Goal: Information Seeking & Learning: Learn about a topic

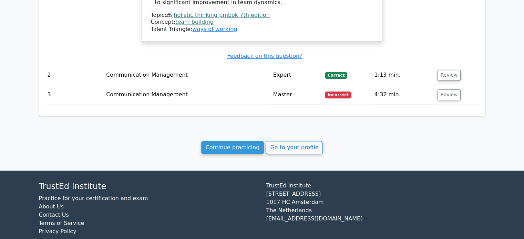
scroll to position [781, 0]
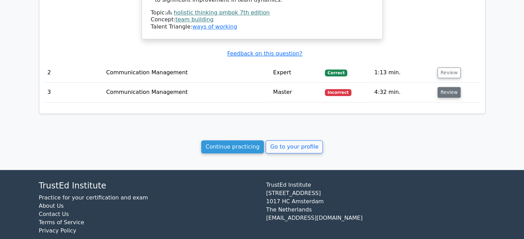
click at [443, 87] on button "Review" at bounding box center [448, 92] width 23 height 11
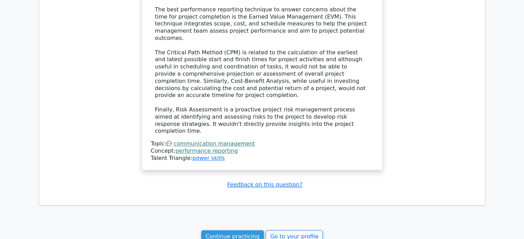
scroll to position [1113, 0]
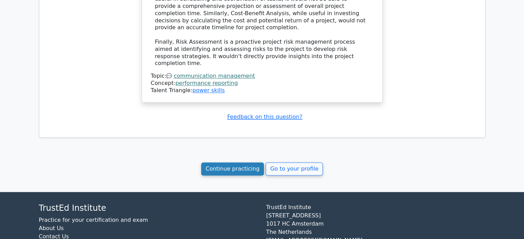
click at [242, 162] on link "Continue practicing" at bounding box center [232, 168] width 63 height 13
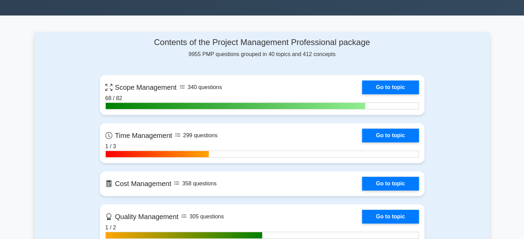
scroll to position [239, 0]
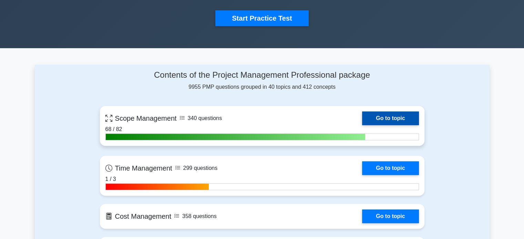
click at [388, 116] on link "Go to topic" at bounding box center [390, 119] width 56 height 14
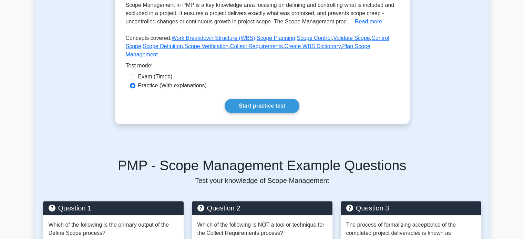
scroll to position [162, 0]
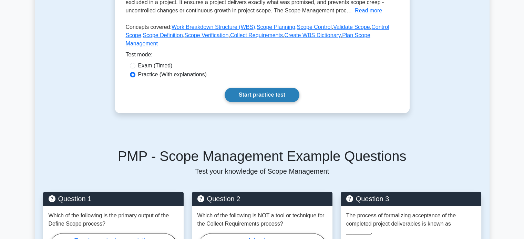
click at [268, 90] on link "Start practice test" at bounding box center [261, 95] width 75 height 14
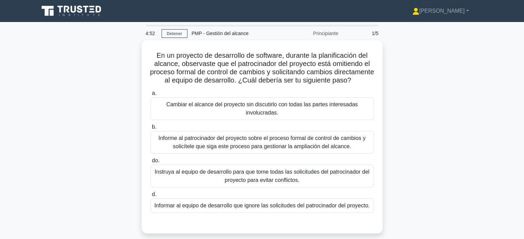
click at [415, 117] on div "En un proyecto de desarrollo de software, durante la planificación del alcance,…" at bounding box center [262, 141] width 454 height 202
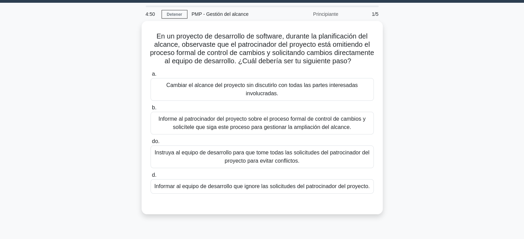
scroll to position [19, 0]
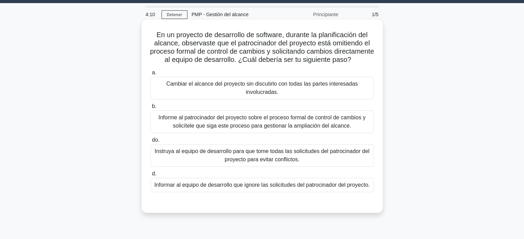
click at [284, 129] on font "Informe al patrocinador del proyecto sobre el proceso formal de control de camb…" at bounding box center [261, 122] width 207 height 14
click at [150, 109] on input "b. Informe al patrocinador del proyecto sobre el proceso formal de control de c…" at bounding box center [150, 106] width 0 height 4
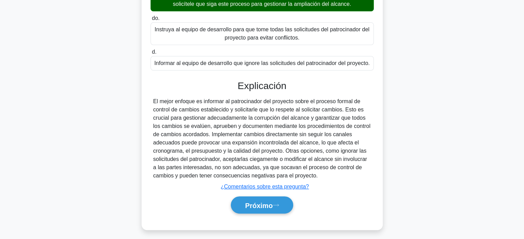
scroll to position [140, 0]
click at [256, 210] on font "Próximo" at bounding box center [259, 206] width 28 height 8
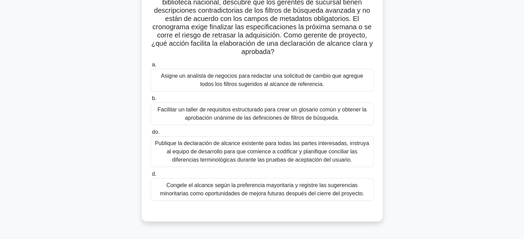
scroll to position [60, 0]
click at [307, 112] on font "Facilitar un taller de requisitos estructurado para crear un glosario común y o…" at bounding box center [261, 113] width 209 height 14
click at [150, 101] on input "b. Facilitar un taller de requisitos estructurado para crear un glosario común …" at bounding box center [150, 98] width 0 height 4
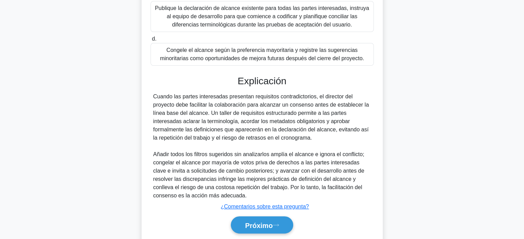
scroll to position [196, 0]
click at [273, 230] on button "Próximo" at bounding box center [262, 225] width 62 height 18
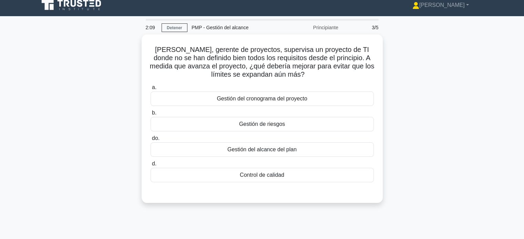
scroll to position [6, 0]
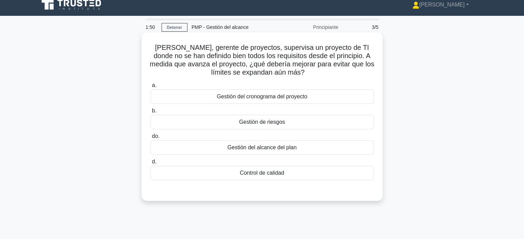
click at [281, 148] on font "Gestión del alcance del plan" at bounding box center [261, 148] width 69 height 6
click at [150, 139] on input "do. Gestión del alcance del plan" at bounding box center [150, 136] width 0 height 4
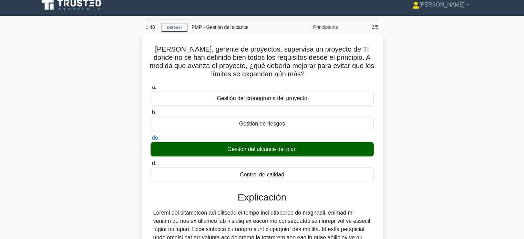
scroll to position [144, 0]
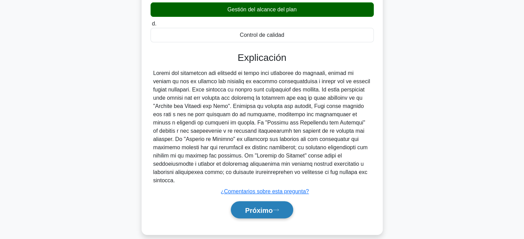
click at [245, 207] on font "Próximo" at bounding box center [259, 211] width 28 height 8
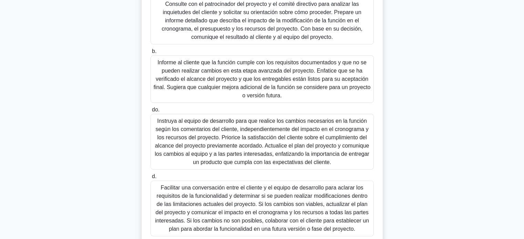
scroll to position [185, 0]
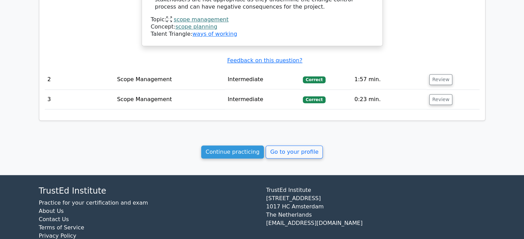
scroll to position [617, 0]
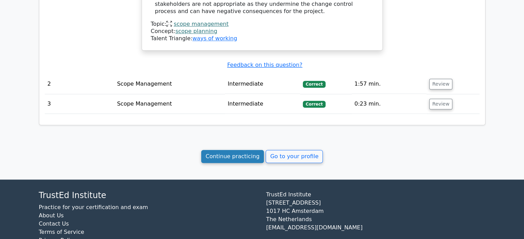
click at [230, 152] on link "Continue practicing" at bounding box center [232, 156] width 63 height 13
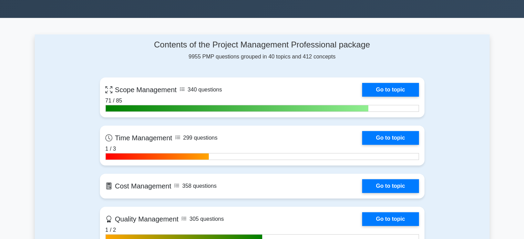
scroll to position [272, 0]
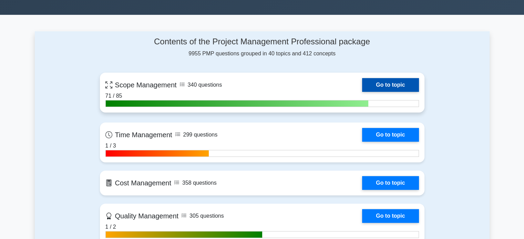
click at [389, 83] on link "Go to topic" at bounding box center [390, 85] width 56 height 14
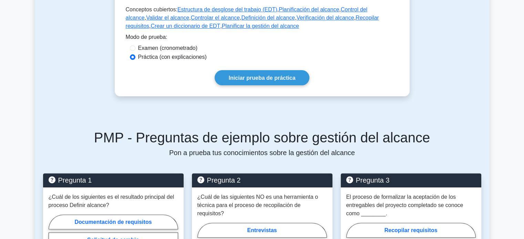
scroll to position [186, 0]
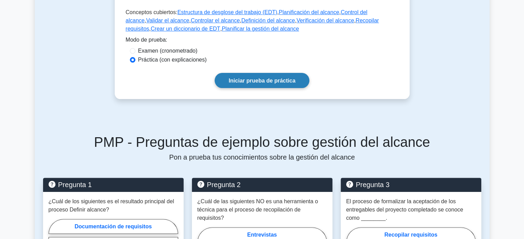
click at [284, 78] on font "Iniciar prueba de práctica" at bounding box center [262, 81] width 67 height 6
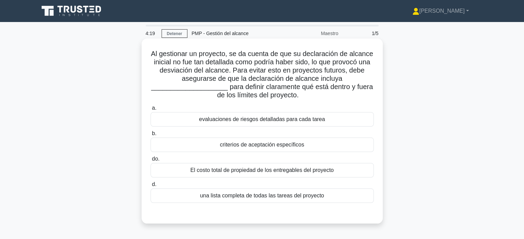
click at [306, 146] on div "criterios de aceptación específicos" at bounding box center [261, 145] width 223 height 14
click at [150, 136] on input "b. criterios de aceptación específicos" at bounding box center [150, 133] width 0 height 4
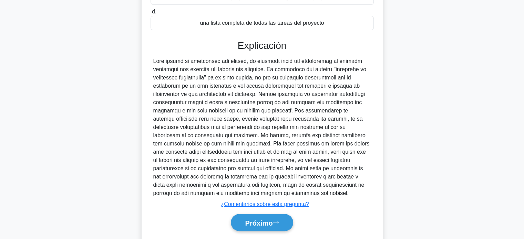
scroll to position [168, 0]
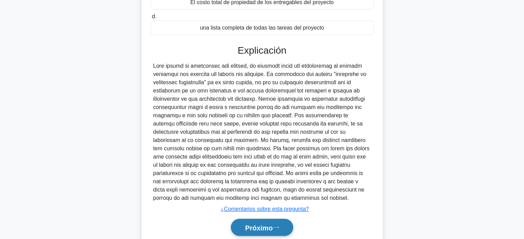
click at [265, 231] on button "Próximo" at bounding box center [262, 228] width 62 height 18
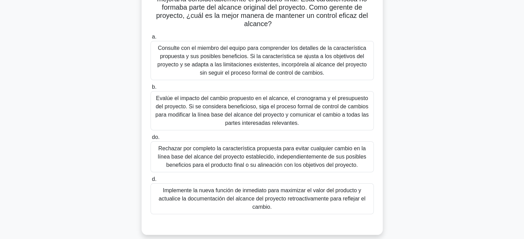
scroll to position [80, 0]
click at [217, 107] on font "Evalúe el impacto del cambio propuesto en el alcance, el cronograma y el presup…" at bounding box center [261, 110] width 213 height 31
click at [150, 89] on input "b. Evalúe el impacto del cambio propuesto en el alcance, el cronograma y el pre…" at bounding box center [150, 87] width 0 height 4
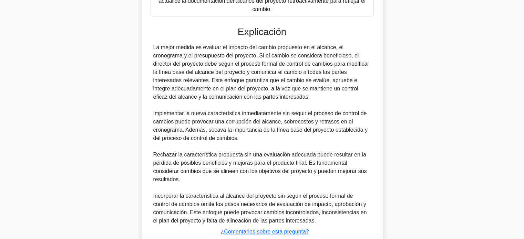
scroll to position [326, 0]
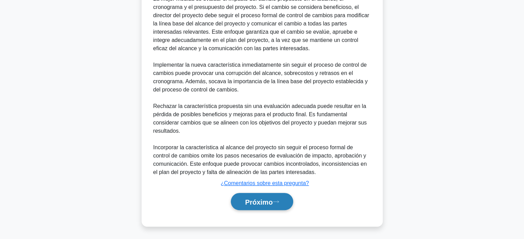
click at [260, 206] on button "Próximo" at bounding box center [262, 202] width 62 height 18
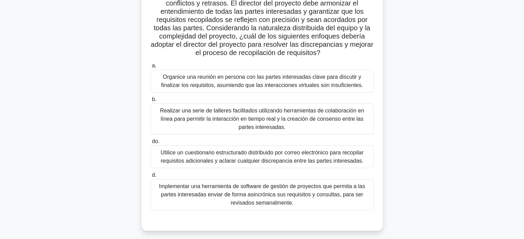
scroll to position [94, 0]
click at [523, 156] on main "2:07 Detener PMP - Gestión del alcance Maestro 3/5 .spinner_0XTQ{transform-orig…" at bounding box center [262, 103] width 524 height 350
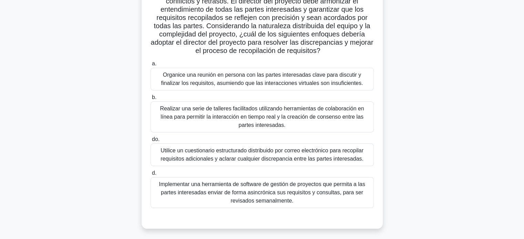
click at [276, 115] on font "Realizar una serie de talleres facilitados utilizando herramientas de colaborac…" at bounding box center [262, 117] width 204 height 22
click at [150, 100] on input "b. Realizar una serie de talleres facilitados utilizando herramientas de colabo…" at bounding box center [150, 97] width 0 height 4
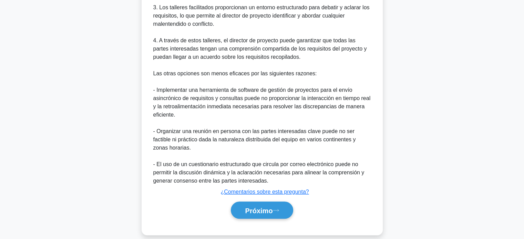
scroll to position [433, 0]
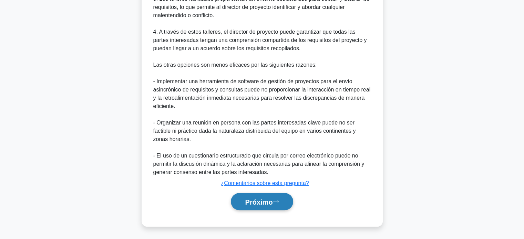
click at [278, 199] on button "Próximo" at bounding box center [262, 202] width 62 height 18
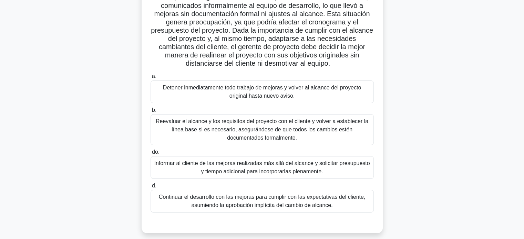
scroll to position [83, 0]
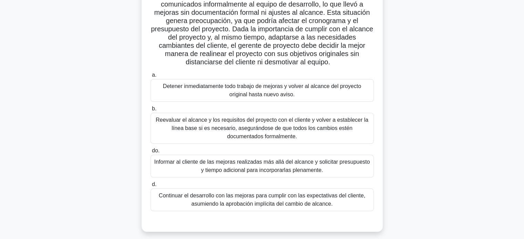
click at [250, 123] on font "Reevaluar el alcance y los requisitos del proyecto con el cliente y volver a es…" at bounding box center [262, 128] width 212 height 22
click at [150, 111] on input "b. Reevaluar el alcance y los requisitos del proyecto con el cliente y volver a…" at bounding box center [150, 109] width 0 height 4
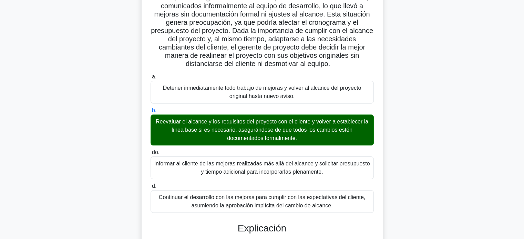
scroll to position [318, 0]
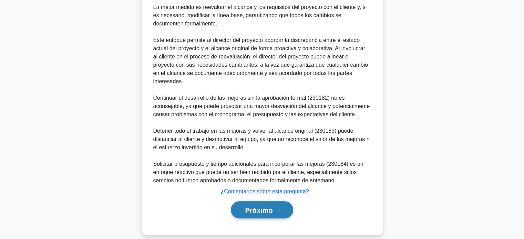
click at [270, 207] on font "Próximo" at bounding box center [259, 211] width 28 height 8
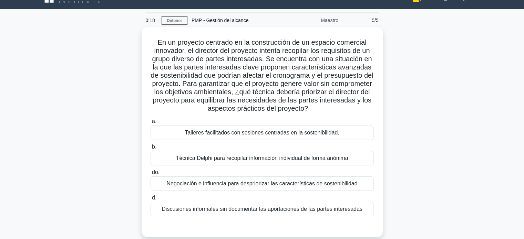
scroll to position [20, 0]
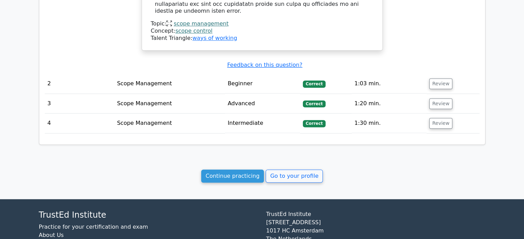
scroll to position [664, 0]
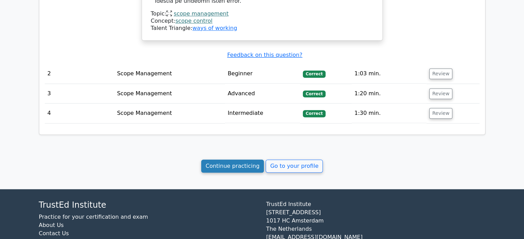
click at [230, 160] on link "Continue practicing" at bounding box center [232, 166] width 63 height 13
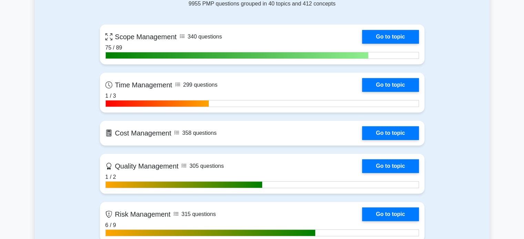
scroll to position [331, 0]
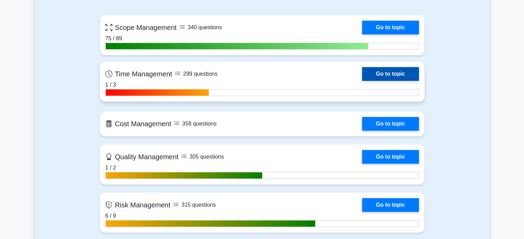
click at [379, 71] on link "Go to topic" at bounding box center [390, 74] width 56 height 14
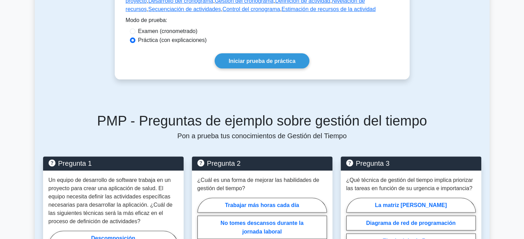
scroll to position [216, 0]
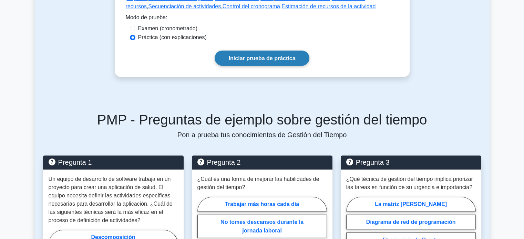
click at [251, 60] on font "Iniciar prueba de práctica" at bounding box center [262, 58] width 67 height 6
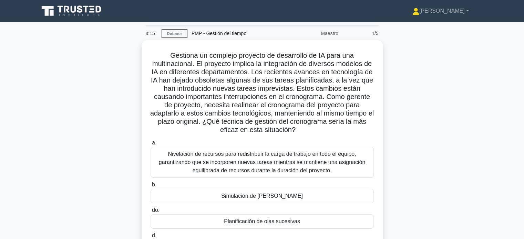
drag, startPoint x: 526, startPoint y: 91, endPoint x: 503, endPoint y: 42, distance: 54.0
click at [503, 42] on main "4:15 Detener PMP - Gestión del tiempo Maestro 1/5 Gestiona un complejo proyecto…" at bounding box center [262, 197] width 524 height 350
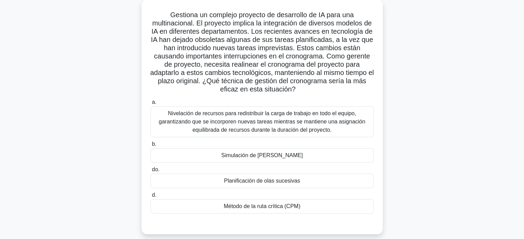
scroll to position [41, 0]
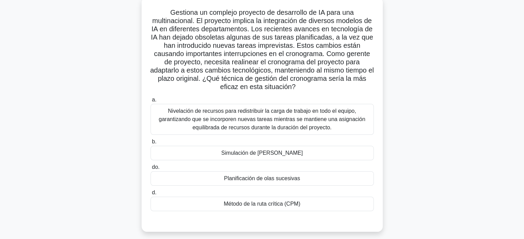
click at [277, 181] on font "Planificación de olas sucesivas" at bounding box center [262, 179] width 76 height 6
click at [150, 170] on input "do. Planificación de olas sucesivas" at bounding box center [150, 167] width 0 height 4
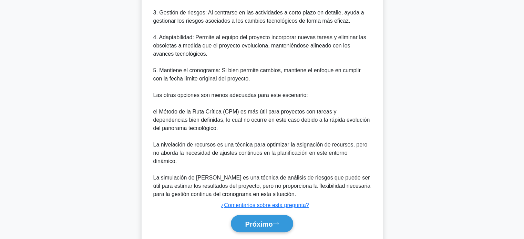
scroll to position [425, 0]
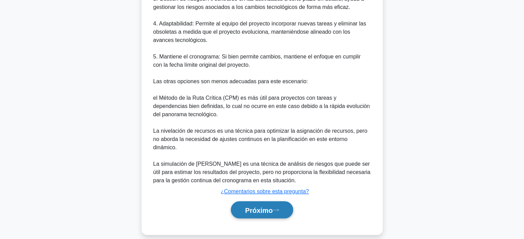
click at [255, 207] on button "Próximo" at bounding box center [262, 210] width 62 height 18
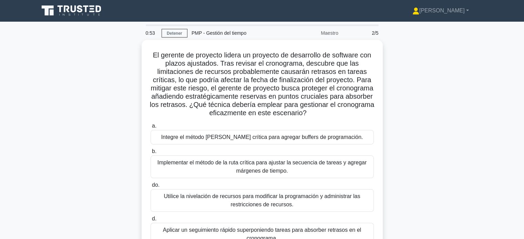
scroll to position [0, 0]
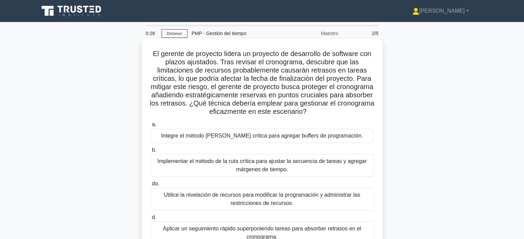
click at [279, 172] on font "Implementar el método de la ruta crítica para ajustar la secuencia de tareas y …" at bounding box center [261, 165] width 209 height 14
click at [150, 152] on input "b. Implementar el método de la ruta crítica para ajustar la secuencia de tareas…" at bounding box center [150, 150] width 0 height 4
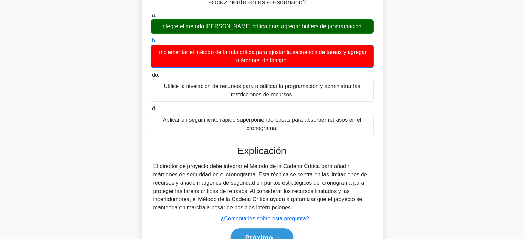
scroll to position [145, 0]
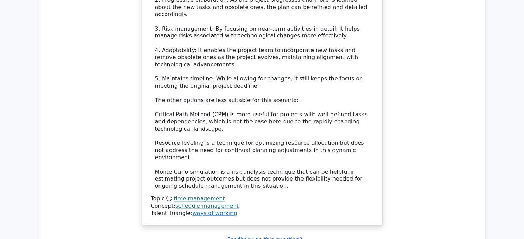
scroll to position [837, 0]
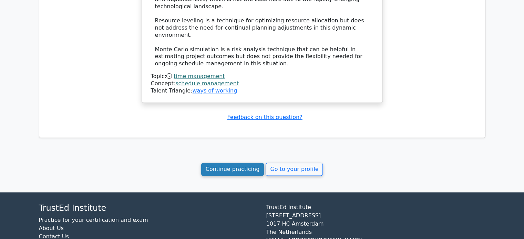
click at [240, 163] on link "Continue practicing" at bounding box center [232, 169] width 63 height 13
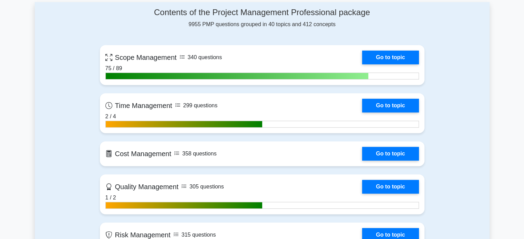
scroll to position [304, 0]
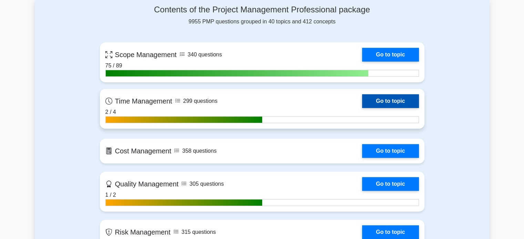
click at [390, 103] on link "Go to topic" at bounding box center [390, 101] width 56 height 14
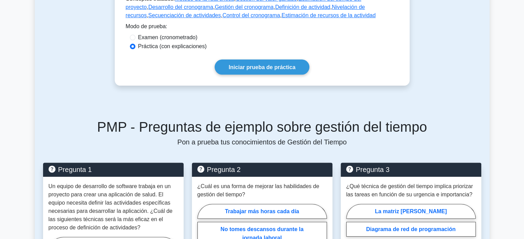
scroll to position [254, 0]
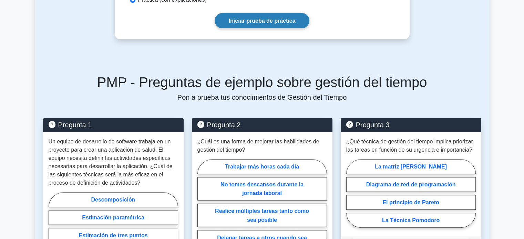
click at [262, 20] on font "Iniciar prueba de práctica" at bounding box center [262, 21] width 67 height 6
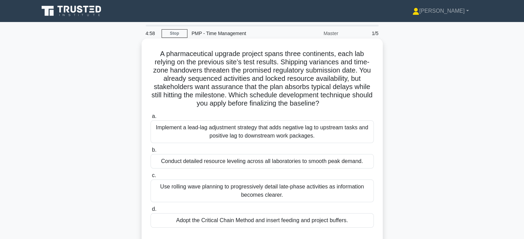
click at [375, 113] on div "a. Implement a lead-lag adjustment strategy that adds negative lag to upstream …" at bounding box center [261, 127] width 231 height 31
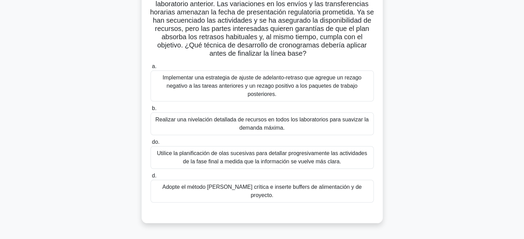
scroll to position [70, 0]
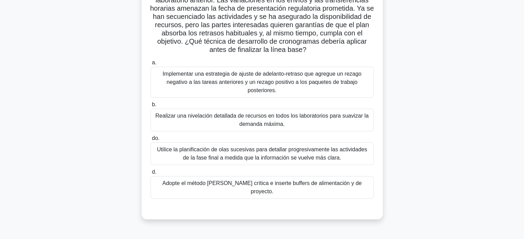
click at [333, 187] on font "Adopte el método de cadena crítica e inserte buffers de alimentación y de proye…" at bounding box center [261, 187] width 199 height 14
click at [150, 175] on input "d. Adopte el método de cadena crítica e inserte buffers de alimentación y de pr…" at bounding box center [150, 172] width 0 height 4
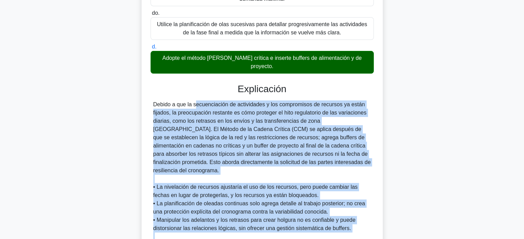
scroll to position [260, 0]
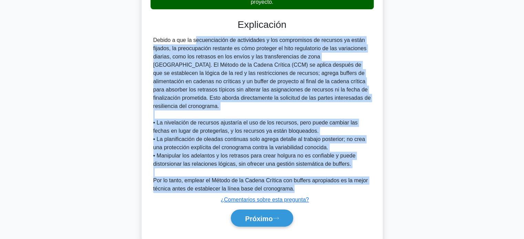
drag, startPoint x: 153, startPoint y: 92, endPoint x: 302, endPoint y: 171, distance: 168.9
click at [302, 171] on div "Debido a que la secuenciación de actividades y los compromisos de recursos ya e…" at bounding box center [262, 114] width 218 height 157
copy div "Debido a que la secuenciación de actividades y los compromisos de recursos ya e…"
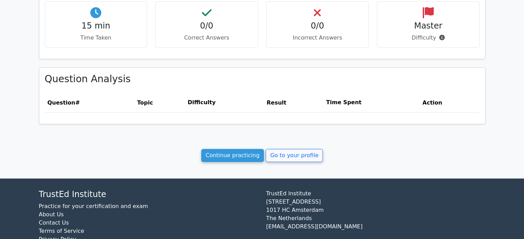
scroll to position [240, 0]
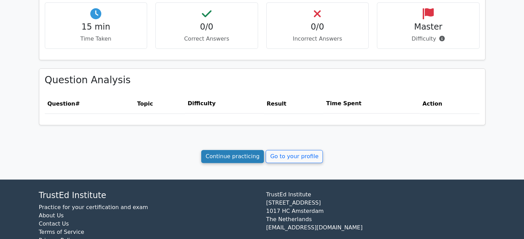
click at [241, 154] on link "Continue practicing" at bounding box center [232, 156] width 63 height 13
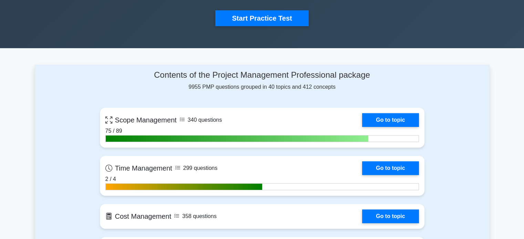
scroll to position [278, 0]
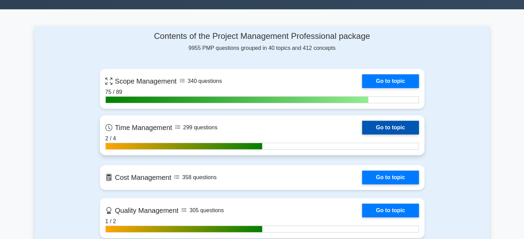
click at [386, 129] on link "Go to topic" at bounding box center [390, 128] width 56 height 14
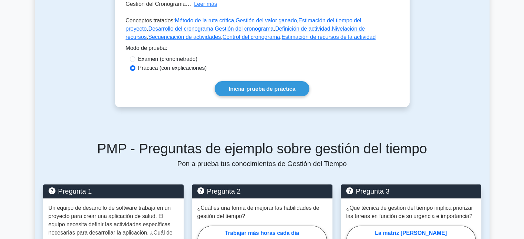
scroll to position [188, 0]
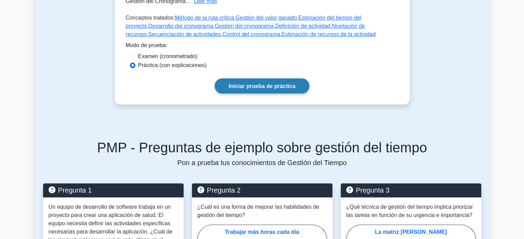
click at [253, 91] on link "Iniciar prueba de práctica" at bounding box center [261, 85] width 95 height 15
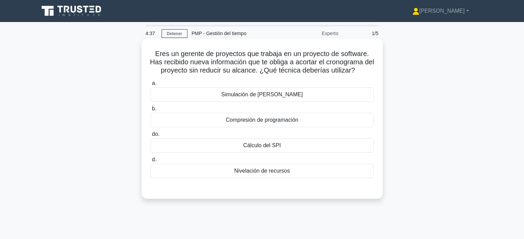
click at [290, 120] on font "Compresión de programación" at bounding box center [261, 120] width 73 height 6
click at [150, 111] on input "b. Compresión de programación" at bounding box center [150, 109] width 0 height 4
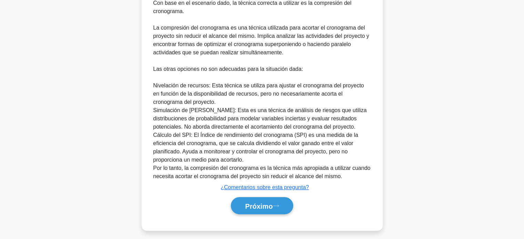
scroll to position [210, 0]
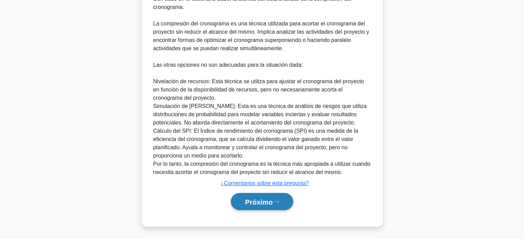
click at [266, 202] on font "Próximo" at bounding box center [259, 202] width 28 height 8
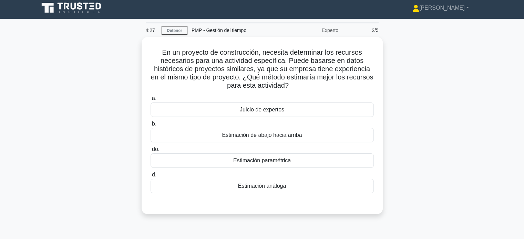
scroll to position [0, 0]
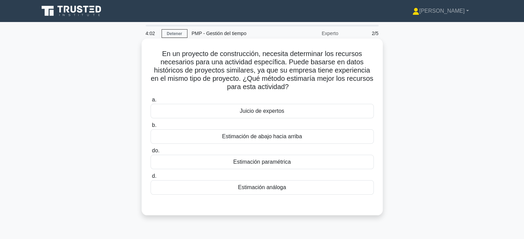
click at [262, 186] on font "Estimación análoga" at bounding box center [262, 188] width 48 height 6
click at [150, 179] on input "d. Estimación análoga" at bounding box center [150, 176] width 0 height 4
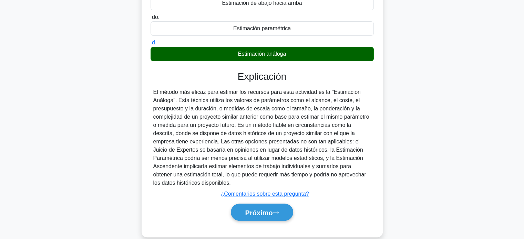
scroll to position [144, 0]
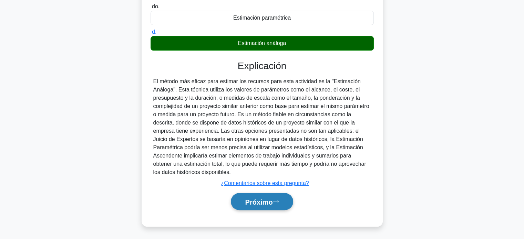
click at [264, 205] on font "Próximo" at bounding box center [259, 202] width 28 height 8
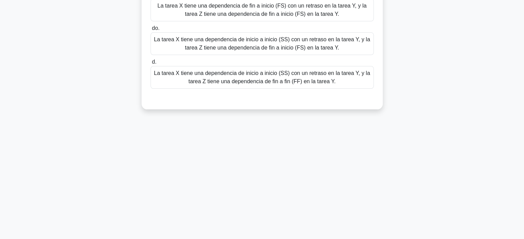
scroll to position [0, 0]
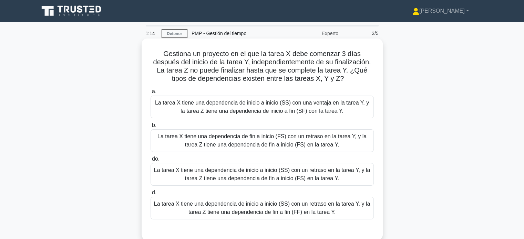
click at [322, 203] on font "La tarea X tiene una dependencia de inicio a inicio (SS) con un retraso en la t…" at bounding box center [262, 208] width 216 height 14
click at [150, 195] on input "d. La tarea X tiene una dependencia de inicio a inicio (SS) con un retraso en l…" at bounding box center [150, 193] width 0 height 4
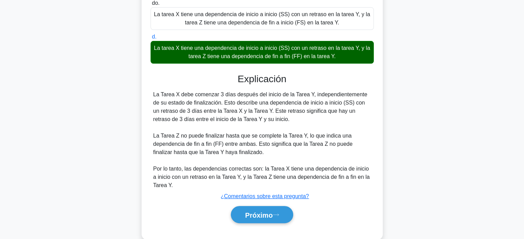
scroll to position [169, 0]
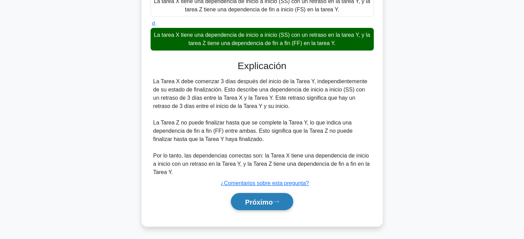
click at [251, 203] on font "Próximo" at bounding box center [259, 202] width 28 height 8
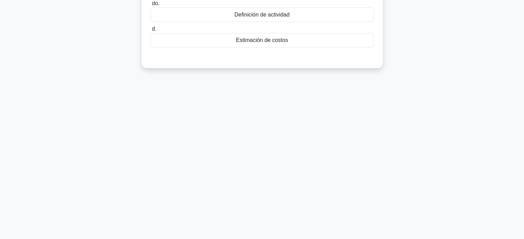
scroll to position [0, 0]
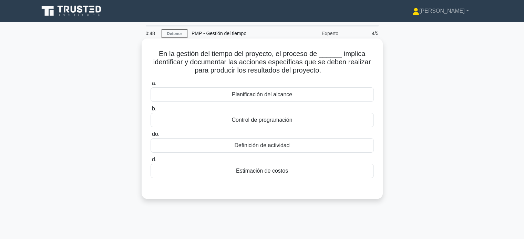
click at [266, 94] on font "Planificación del alcance" at bounding box center [262, 95] width 60 height 6
click at [150, 86] on input "a. Planificación del alcance" at bounding box center [150, 83] width 0 height 4
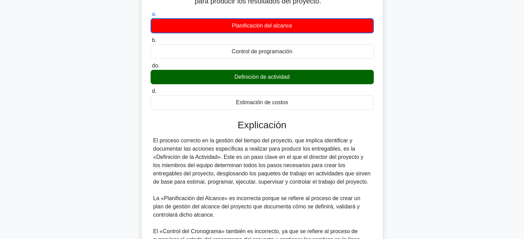
scroll to position [186, 0]
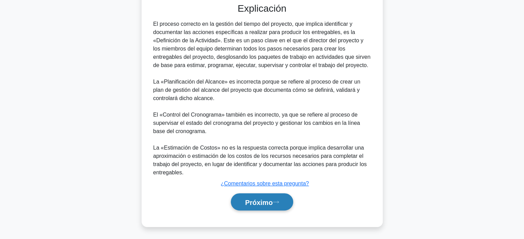
click at [261, 204] on font "Próximo" at bounding box center [259, 203] width 28 height 8
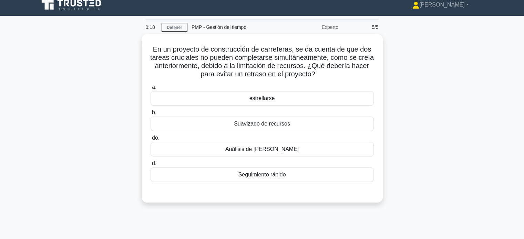
scroll to position [0, 0]
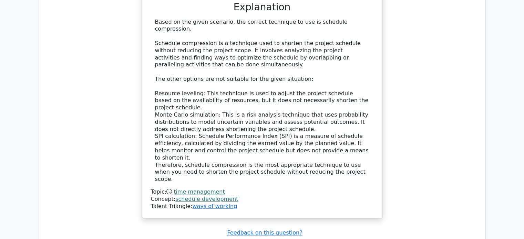
scroll to position [642, 0]
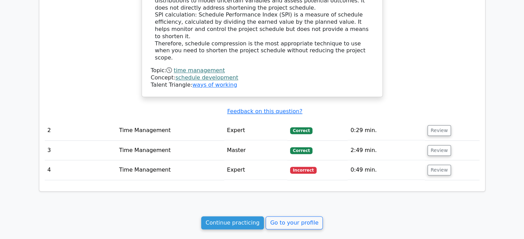
drag, startPoint x: 528, startPoint y: 190, endPoint x: 454, endPoint y: 208, distance: 76.1
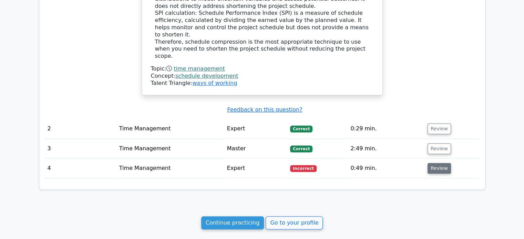
click at [441, 163] on button "Review" at bounding box center [438, 168] width 23 height 11
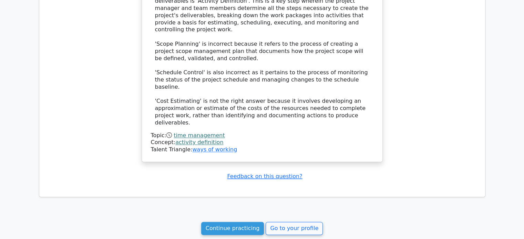
scroll to position [1030, 0]
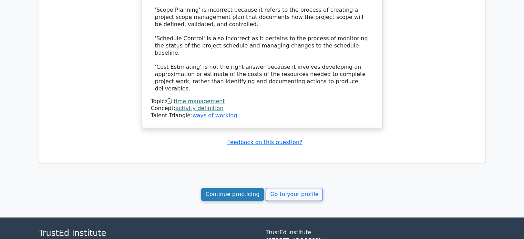
click at [223, 188] on link "Continue practicing" at bounding box center [232, 194] width 63 height 13
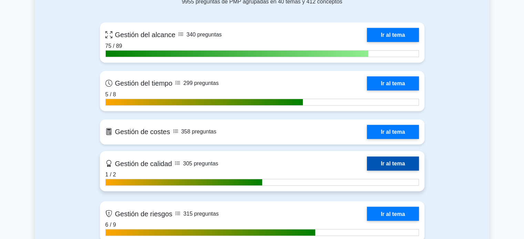
scroll to position [326, 0]
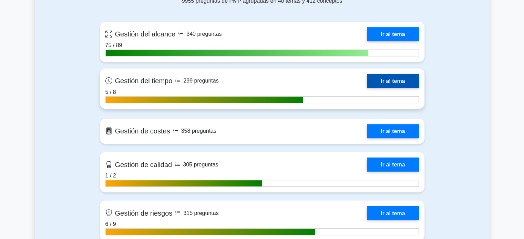
click at [390, 80] on link "Ir al tema" at bounding box center [393, 81] width 52 height 14
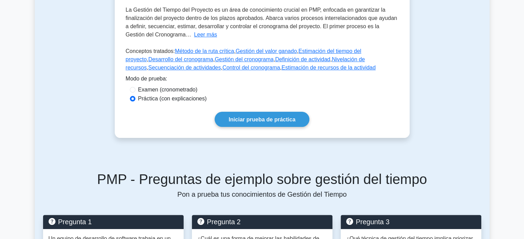
scroll to position [158, 0]
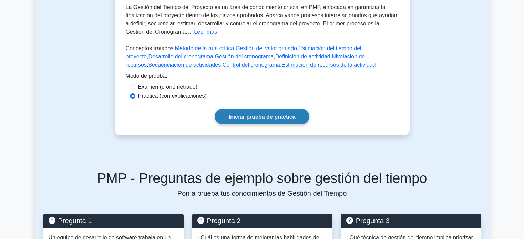
click at [280, 116] on font "Iniciar prueba de práctica" at bounding box center [262, 117] width 67 height 6
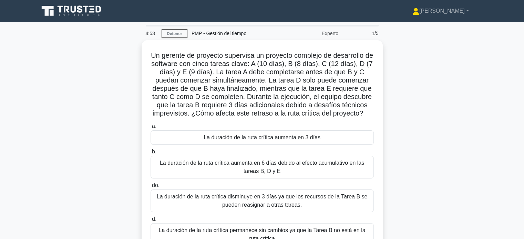
drag, startPoint x: 435, startPoint y: 173, endPoint x: 446, endPoint y: 190, distance: 20.4
click at [446, 190] on div "Un gerente de proyecto supervisa un proyecto complejo de desarrollo de software…" at bounding box center [262, 157] width 454 height 235
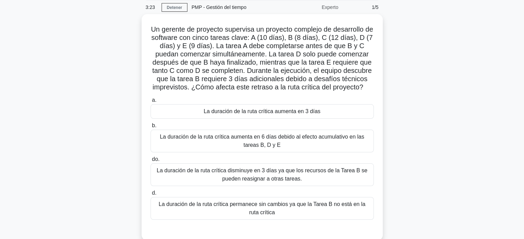
scroll to position [28, 0]
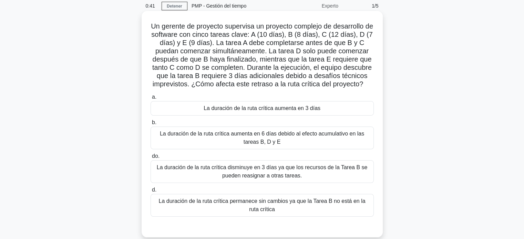
click at [279, 144] on font "La duración de la ruta crítica aumenta en 6 días debido al efecto acumulativo e…" at bounding box center [262, 138] width 217 height 17
click at [150, 125] on input "b. La duración de la ruta crítica aumenta en 6 días debido al efecto acumulativ…" at bounding box center [150, 122] width 0 height 4
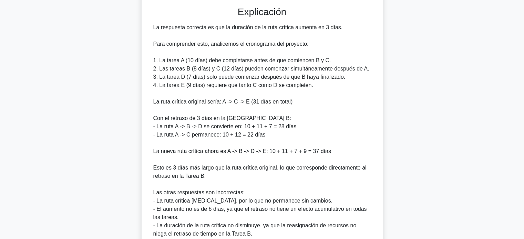
scroll to position [266, 0]
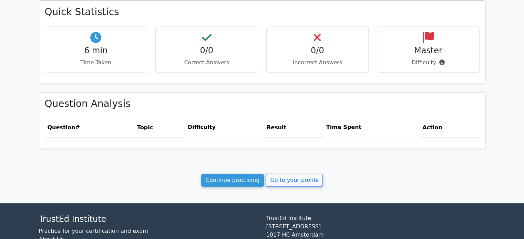
scroll to position [215, 0]
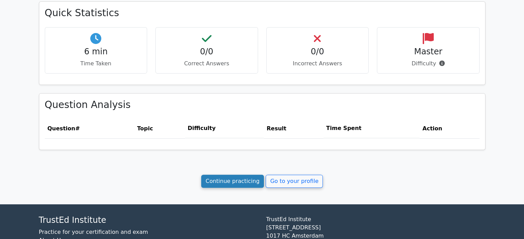
click at [231, 175] on link "Continue practicing" at bounding box center [232, 181] width 63 height 13
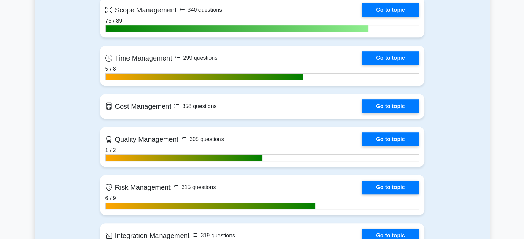
scroll to position [296, 0]
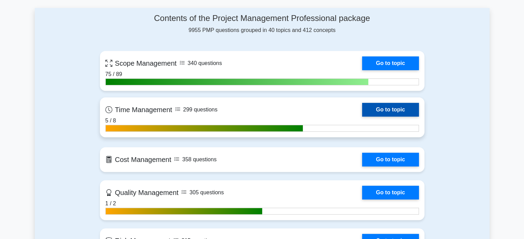
click at [381, 110] on link "Go to topic" at bounding box center [390, 110] width 56 height 14
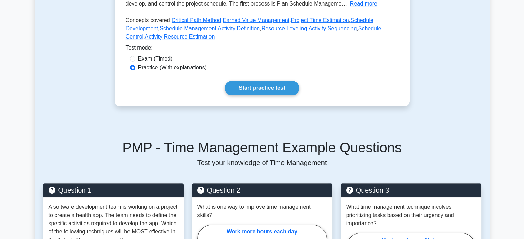
scroll to position [183, 0]
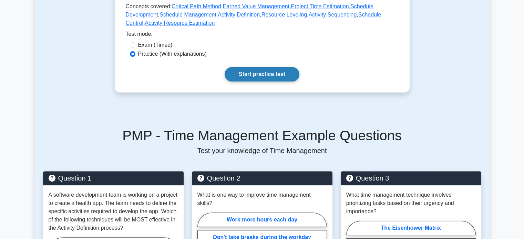
click at [257, 71] on link "Start practice test" at bounding box center [261, 74] width 75 height 14
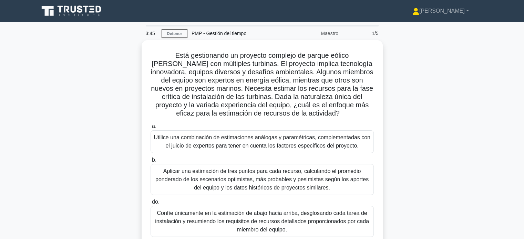
click at [399, 210] on div "Está gestionando un proyecto complejo de parque eólico marino con múltiples tur…" at bounding box center [262, 174] width 454 height 268
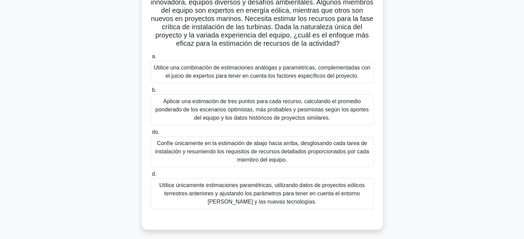
scroll to position [69, 0]
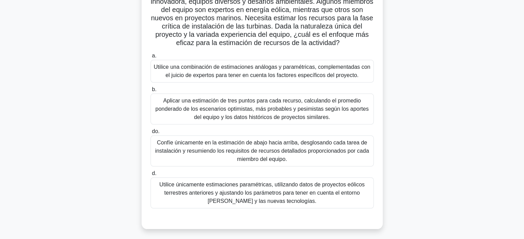
click at [303, 198] on font "Utilice únicamente estimaciones paramétricas, utilizando datos de proyectos eól…" at bounding box center [262, 193] width 217 height 25
click at [150, 176] on input "d. Utilice únicamente estimaciones paramétricas, utilizando datos de proyectos …" at bounding box center [150, 173] width 0 height 4
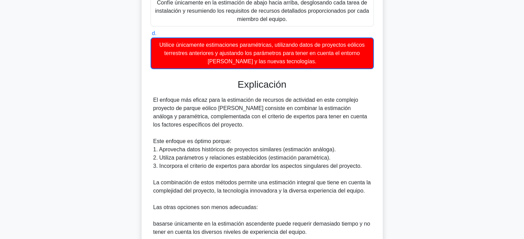
scroll to position [277, 0]
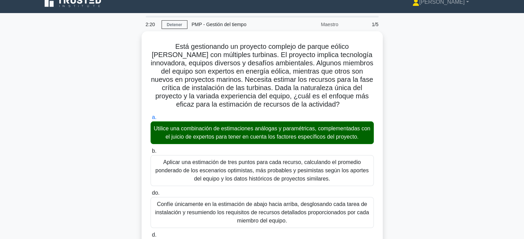
scroll to position [8, 0]
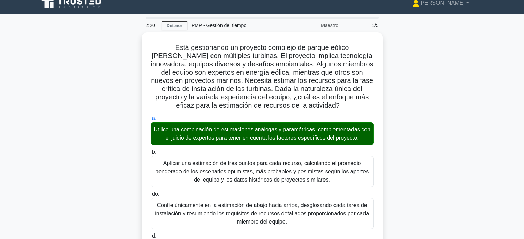
click at [150, 150] on input "b. Aplicar una estimación de tres puntos para cada recurso, calculando el prome…" at bounding box center [150, 152] width 0 height 4
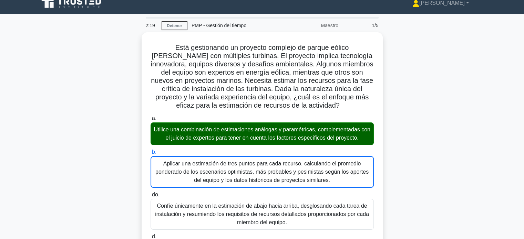
click at [150, 193] on input "do. Confíe únicamente en la estimación de abajo hacia arriba, desglosando cada …" at bounding box center [150, 195] width 0 height 4
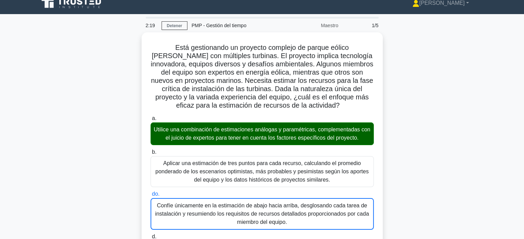
click at [150, 235] on input "d. Utilice únicamente estimaciones paramétricas, utilizando datos de proyectos …" at bounding box center [150, 237] width 0 height 4
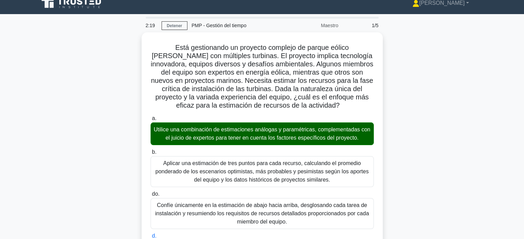
click at [150, 116] on input "a. Utilice una combinación de estimaciones análogas y paramétricas, complementa…" at bounding box center [150, 118] width 0 height 4
click at [150, 150] on input "b. Aplicar una estimación de tres puntos para cada recurso, calculando el prome…" at bounding box center [150, 152] width 0 height 4
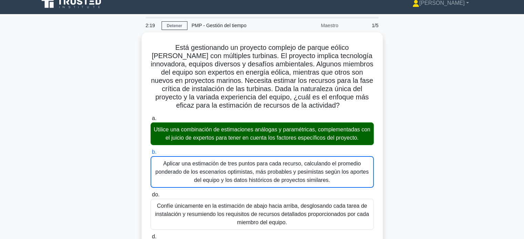
click at [150, 193] on input "do. Confíe únicamente en la estimación de abajo hacia arriba, desglosando cada …" at bounding box center [150, 195] width 0 height 4
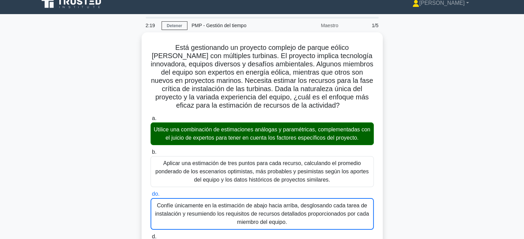
click at [150, 235] on input "d. Utilice únicamente estimaciones paramétricas, utilizando datos de proyectos …" at bounding box center [150, 237] width 0 height 4
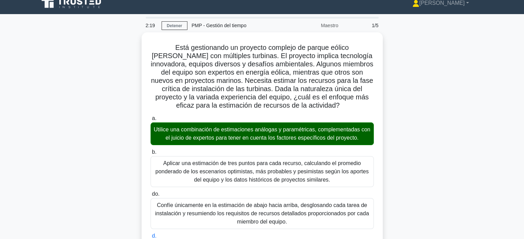
scroll to position [8, 0]
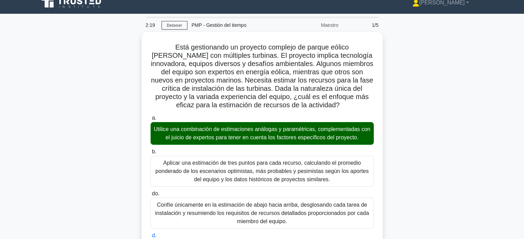
click at [150, 116] on input "a. Utilice una combinación de estimaciones análogas y paramétricas, complementa…" at bounding box center [150, 118] width 0 height 4
click at [150, 150] on input "b. Aplicar una estimación de tres puntos para cada recurso, calculando el prome…" at bounding box center [150, 152] width 0 height 4
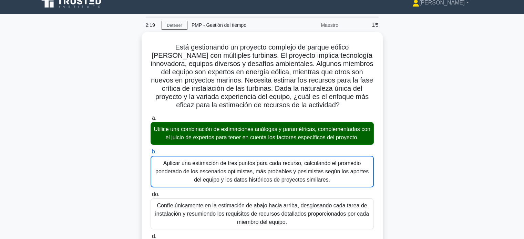
click at [150, 192] on input "do. Confíe únicamente en la estimación de abajo hacia arriba, desglosando cada …" at bounding box center [150, 194] width 0 height 4
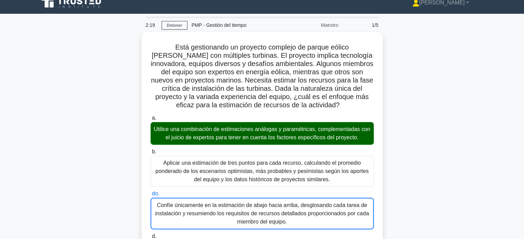
click at [150, 234] on input "d. Utilice únicamente estimaciones paramétricas, utilizando datos de proyectos …" at bounding box center [150, 236] width 0 height 4
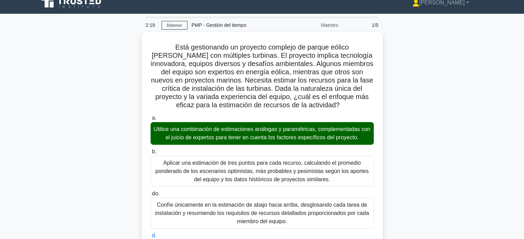
click at [150, 116] on input "a. Utilice una combinación de estimaciones análogas y paramétricas, complementa…" at bounding box center [150, 118] width 0 height 4
click at [150, 150] on input "b. Aplicar una estimación de tres puntos para cada recurso, calculando el prome…" at bounding box center [150, 152] width 0 height 4
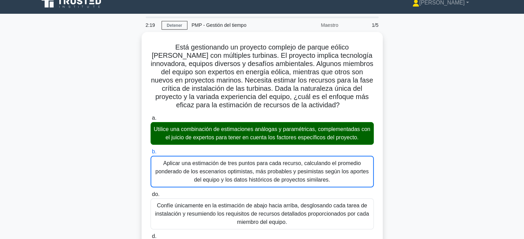
click at [150, 192] on input "do. Confíe únicamente en la estimación de abajo hacia arriba, desglosando cada …" at bounding box center [150, 194] width 0 height 4
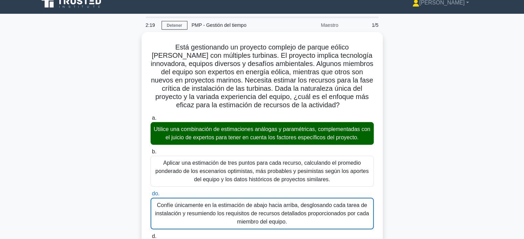
click at [150, 234] on input "d. Utilice únicamente estimaciones paramétricas, utilizando datos de proyectos …" at bounding box center [150, 236] width 0 height 4
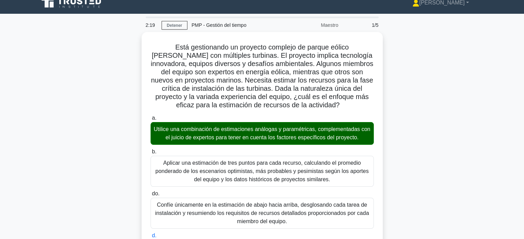
click at [150, 116] on input "a. Utilice una combinación de estimaciones análogas y paramétricas, complementa…" at bounding box center [150, 118] width 0 height 4
click at [150, 150] on input "b. Aplicar una estimación de tres puntos para cada recurso, calculando el prome…" at bounding box center [150, 152] width 0 height 4
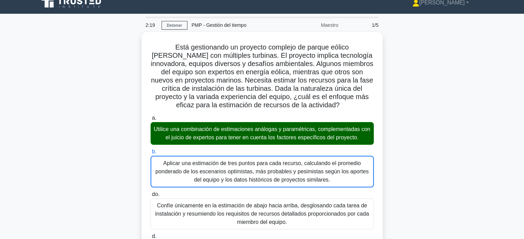
click at [150, 192] on input "do. Confíe únicamente en la estimación de abajo hacia arriba, desglosando cada …" at bounding box center [150, 194] width 0 height 4
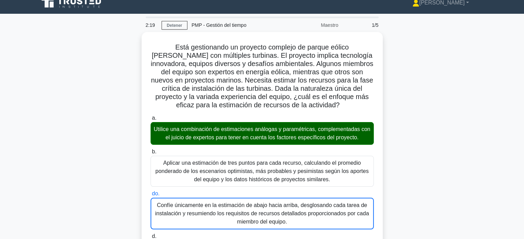
click at [150, 234] on input "d. Utilice únicamente estimaciones paramétricas, utilizando datos de proyectos …" at bounding box center [150, 236] width 0 height 4
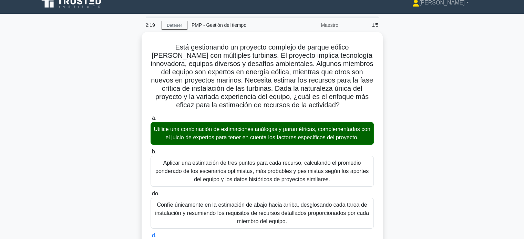
click at [150, 116] on input "a. Utilice una combinación de estimaciones análogas y paramétricas, complementa…" at bounding box center [150, 118] width 0 height 4
click at [150, 150] on input "b. Aplicar una estimación de tres puntos para cada recurso, calculando el prome…" at bounding box center [150, 152] width 0 height 4
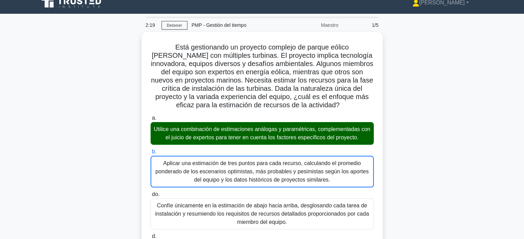
click at [150, 192] on input "do. Confíe únicamente en la estimación de abajo hacia arriba, desglosando cada …" at bounding box center [150, 194] width 0 height 4
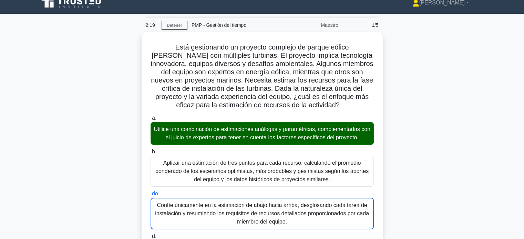
click at [150, 234] on input "d. Utilice únicamente estimaciones paramétricas, utilizando datos de proyectos …" at bounding box center [150, 236] width 0 height 4
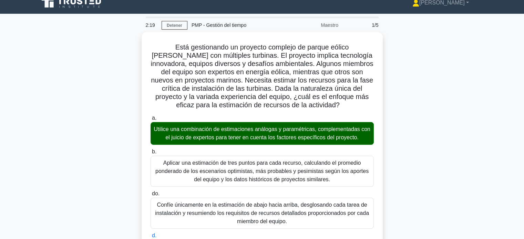
click at [150, 116] on input "a. Utilice una combinación de estimaciones análogas y paramétricas, complementa…" at bounding box center [150, 118] width 0 height 4
click at [150, 150] on input "b. Aplicar una estimación de tres puntos para cada recurso, calculando el prome…" at bounding box center [150, 152] width 0 height 4
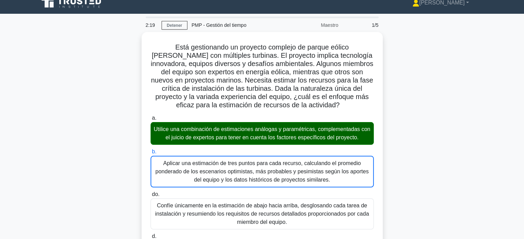
click at [150, 192] on input "do. Confíe únicamente en la estimación de abajo hacia arriba, desglosando cada …" at bounding box center [150, 194] width 0 height 4
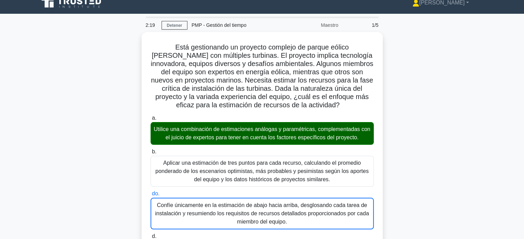
click at [150, 234] on input "d. Utilice únicamente estimaciones paramétricas, utilizando datos de proyectos …" at bounding box center [150, 236] width 0 height 4
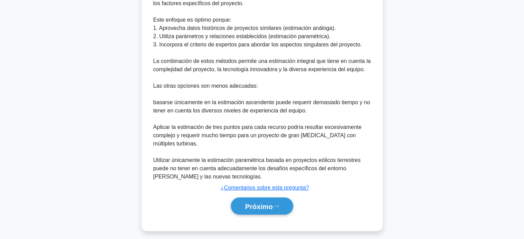
scroll to position [335, 0]
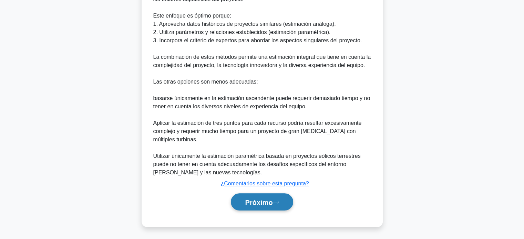
click at [270, 199] on font "Próximo" at bounding box center [259, 203] width 28 height 8
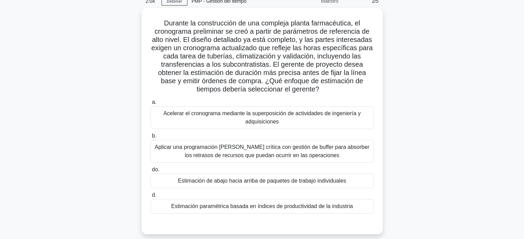
scroll to position [33, 0]
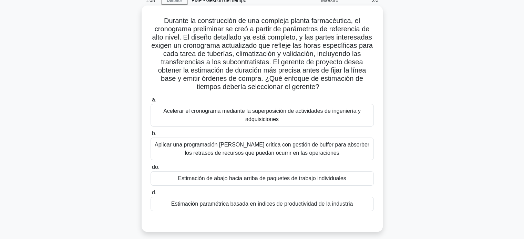
click at [245, 154] on font "Aplicar una programación de cadena crítica con gestión de buffer para absorber …" at bounding box center [262, 149] width 214 height 14
click at [150, 136] on input "b. Aplicar una programación de cadena crítica con gestión de buffer para absorb…" at bounding box center [150, 133] width 0 height 4
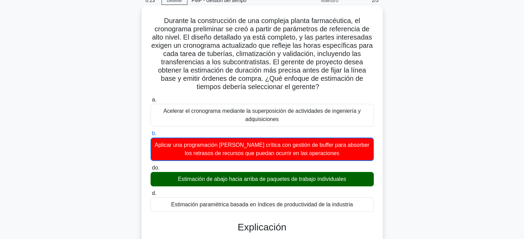
click at [150, 166] on input "do. Estimación de abajo hacia arriba de paquetes de trabajo individuales" at bounding box center [150, 168] width 0 height 4
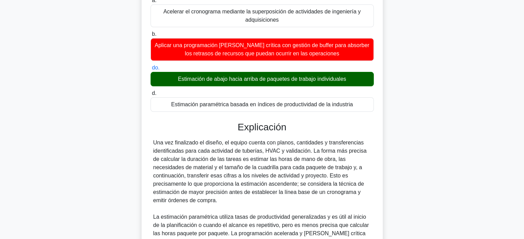
scroll to position [137, 0]
